Goal: Navigation & Orientation: Go to known website

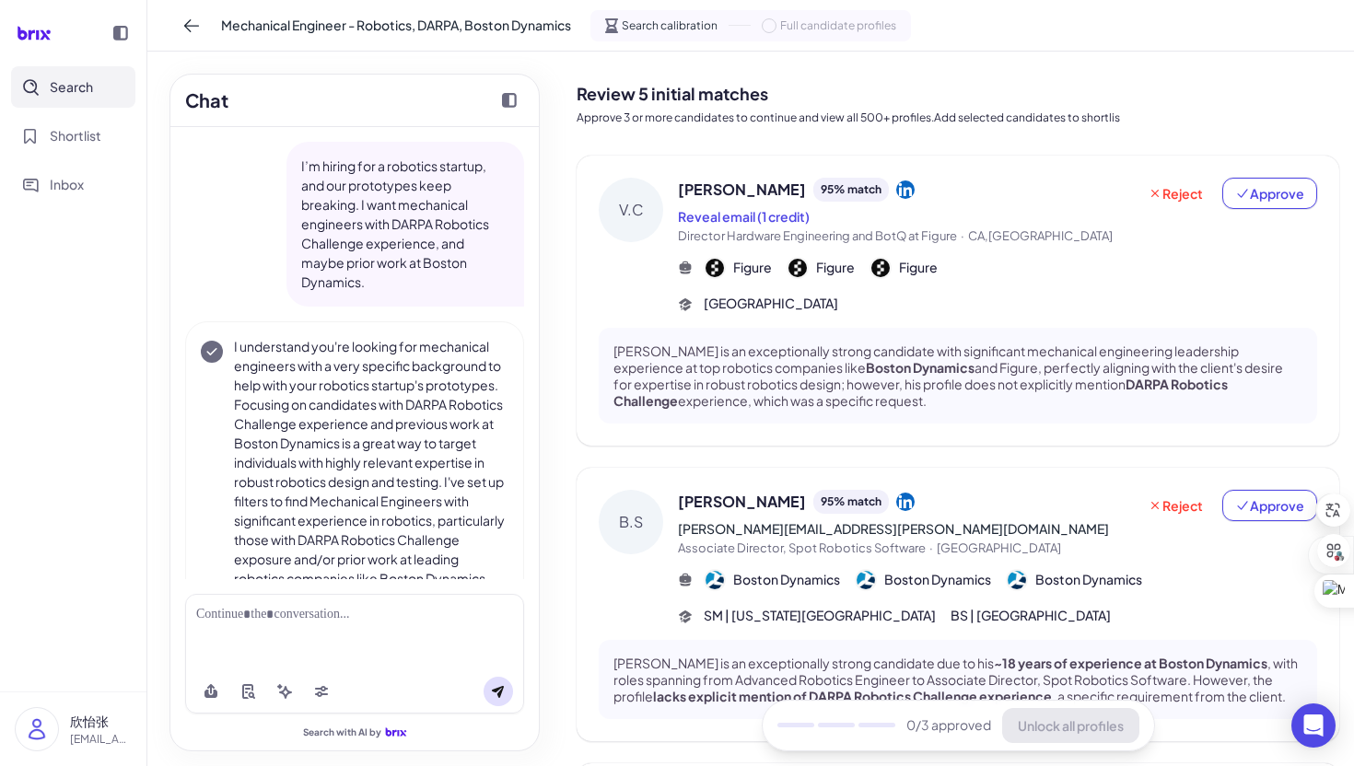
scroll to position [102, 0]
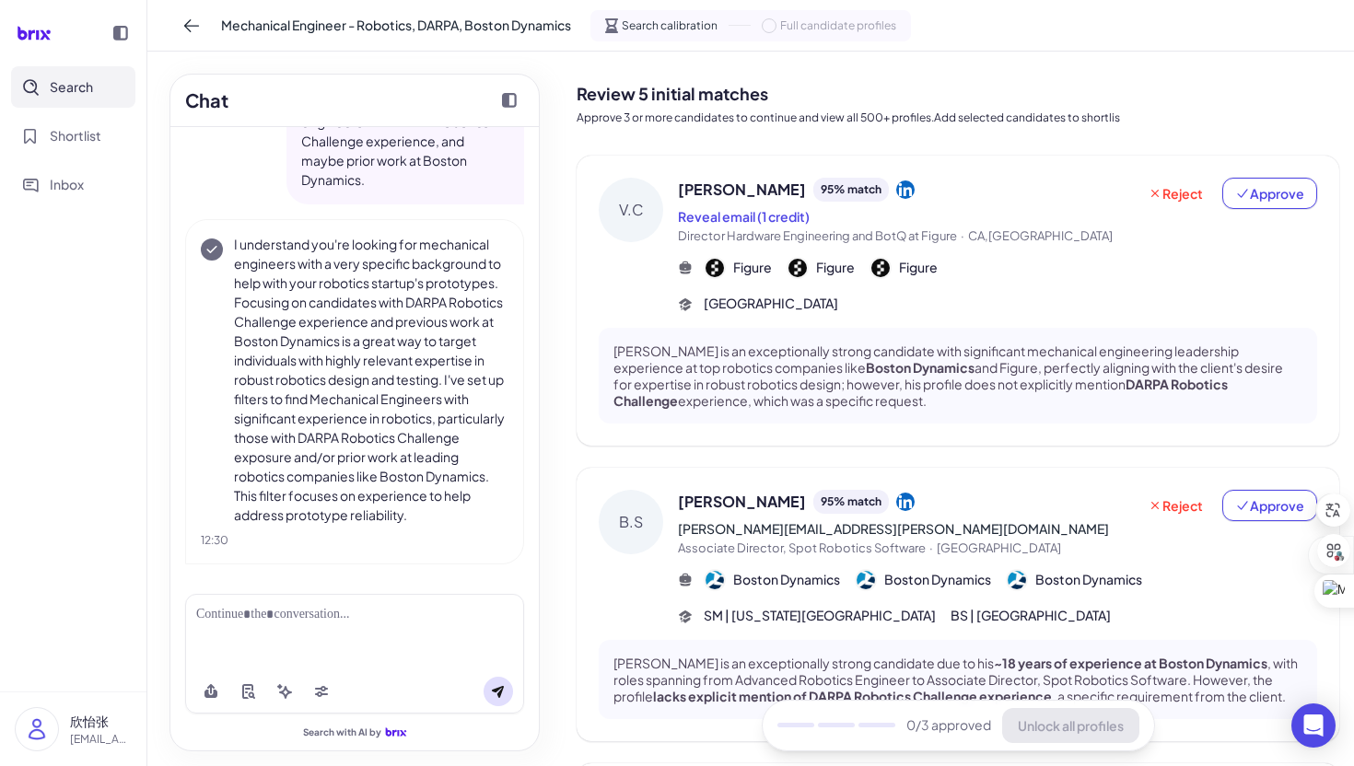
click at [42, 39] on icon at bounding box center [45, 34] width 10 height 9
click at [40, 29] on icon at bounding box center [33, 33] width 53 height 37
click at [186, 31] on icon at bounding box center [191, 26] width 18 height 18
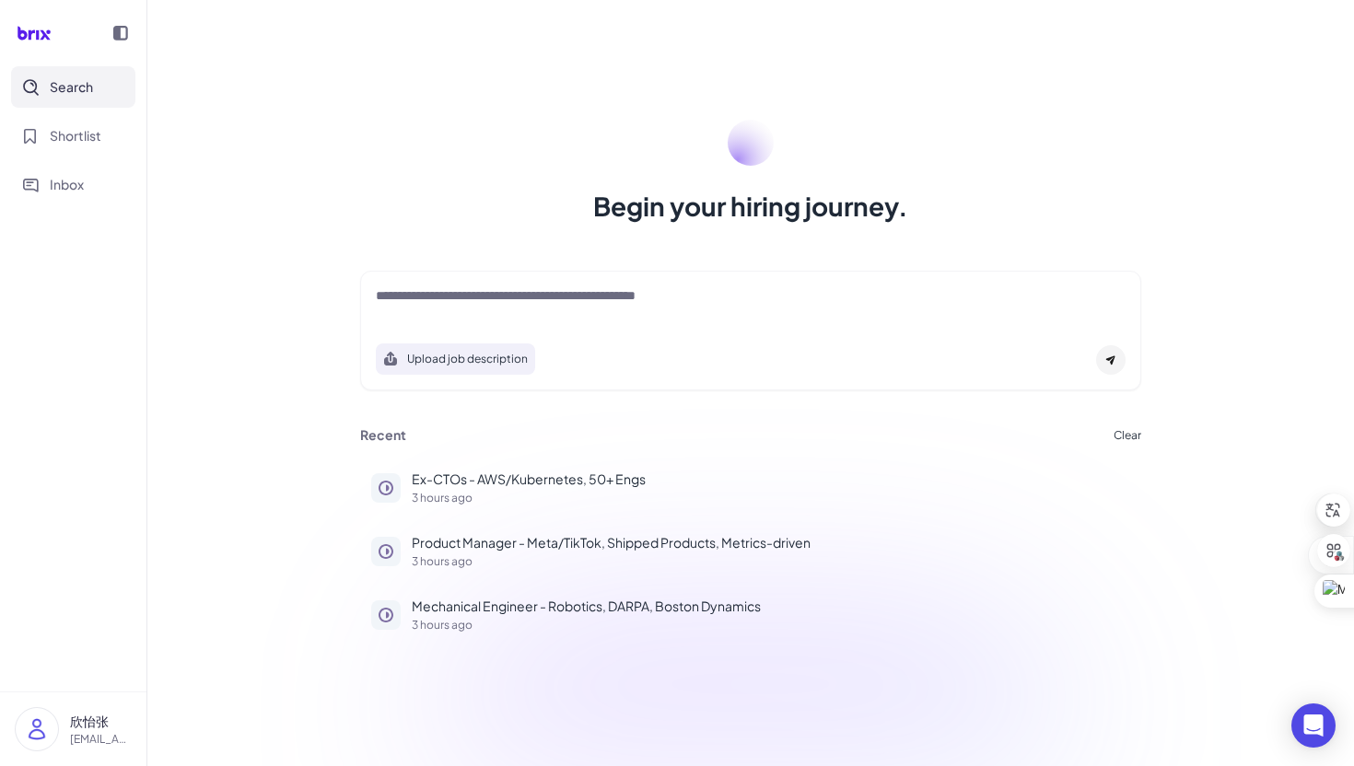
click at [39, 734] on img at bounding box center [37, 729] width 42 height 42
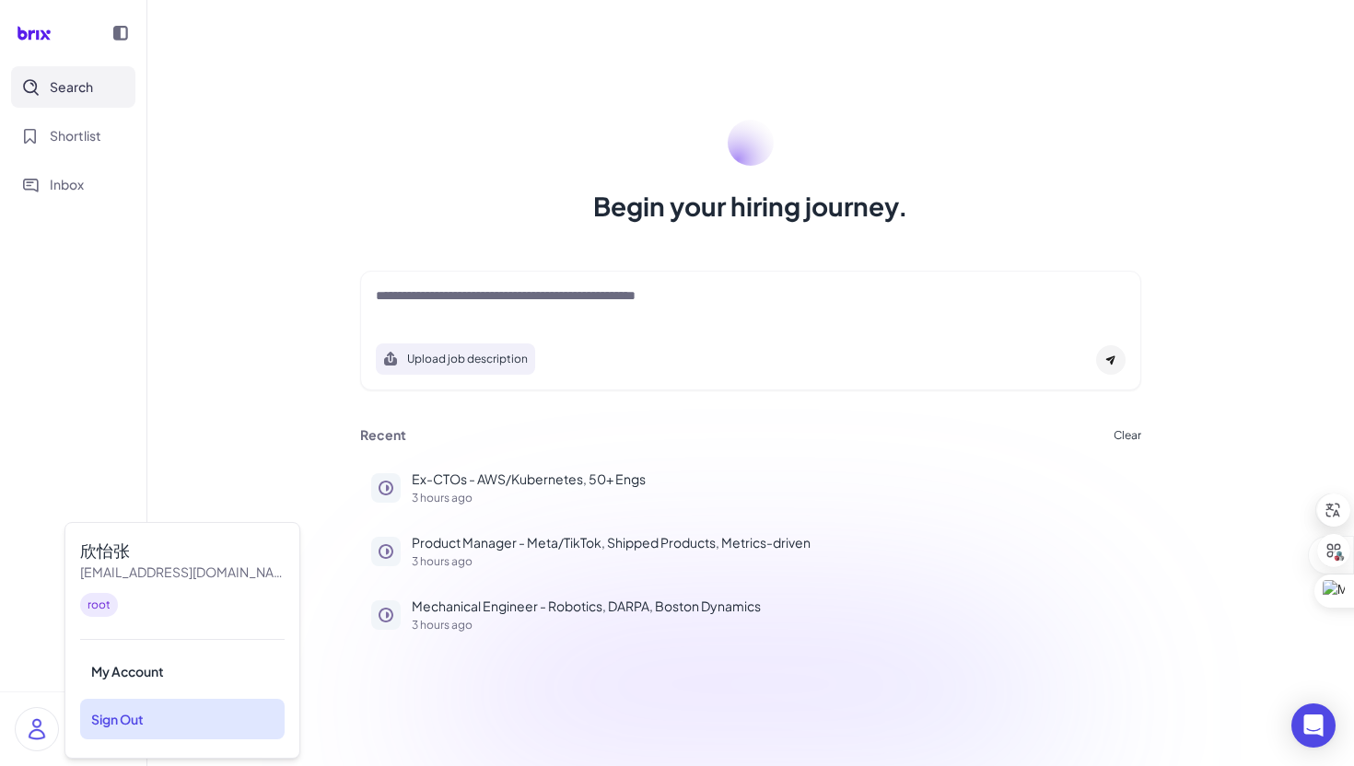
click at [114, 734] on div "Sign Out" at bounding box center [182, 719] width 204 height 41
